Goal: Information Seeking & Learning: Learn about a topic

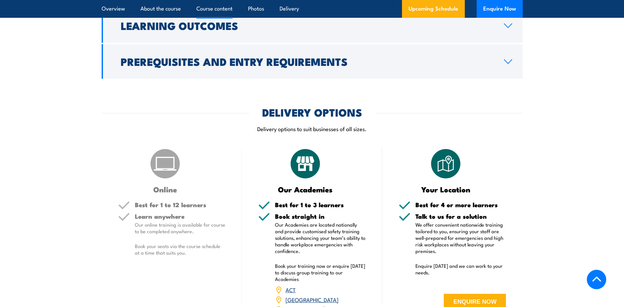
scroll to position [823, 0]
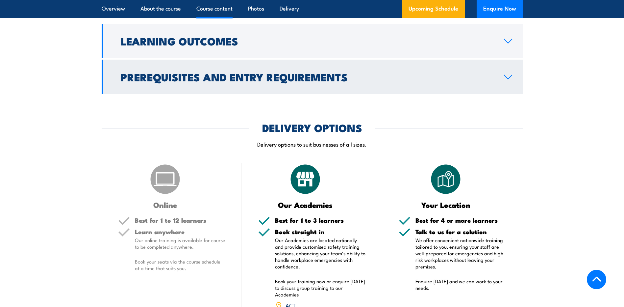
click at [512, 80] on icon at bounding box center [508, 76] width 9 height 5
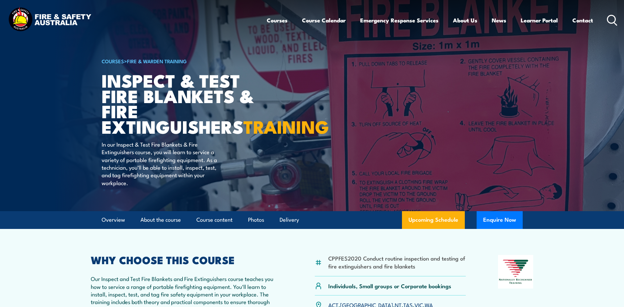
scroll to position [99, 0]
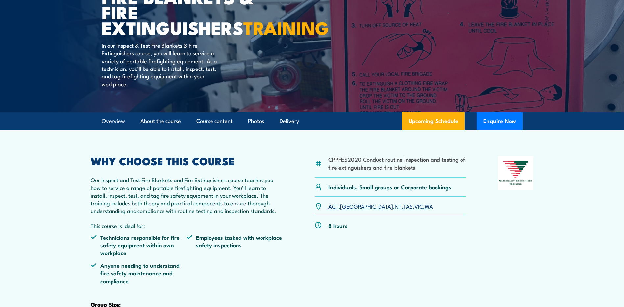
click at [332, 210] on link "ACT" at bounding box center [334, 206] width 10 height 8
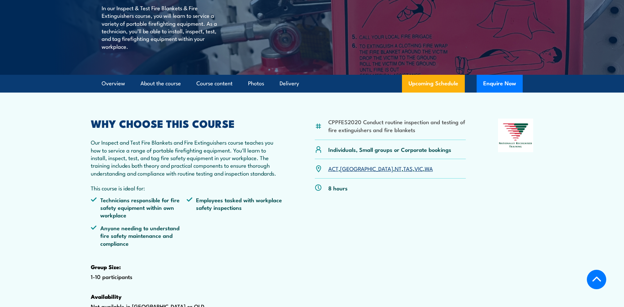
click at [333, 172] on link "ACT" at bounding box center [334, 168] width 10 height 8
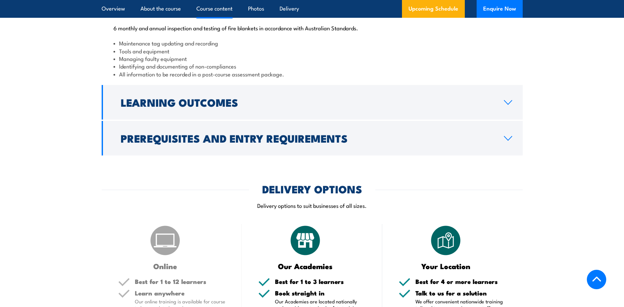
scroll to position [795, 0]
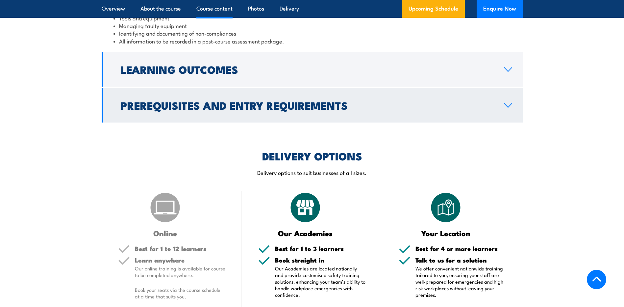
click at [503, 122] on link "Prerequisites and Entry Requirements" at bounding box center [312, 105] width 421 height 35
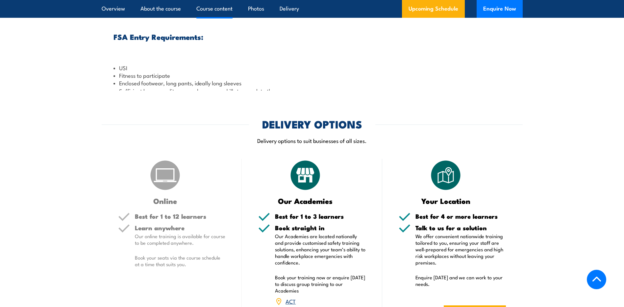
scroll to position [751, 0]
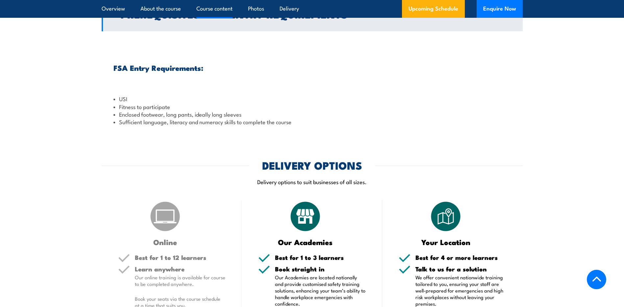
click at [510, 16] on icon at bounding box center [509, 14] width 8 height 4
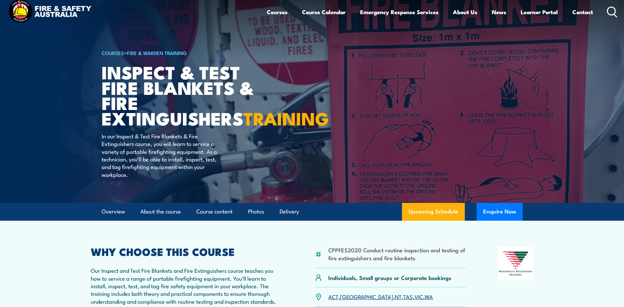
scroll to position [0, 0]
